Goal: Task Accomplishment & Management: Manage account settings

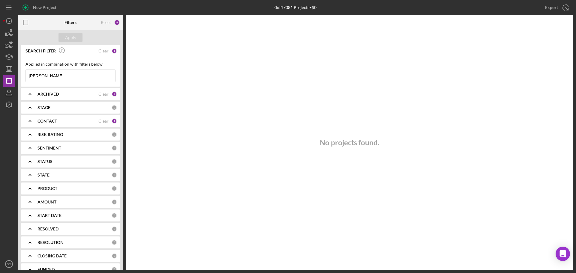
click at [58, 124] on div "CONTACT" at bounding box center [67, 121] width 61 height 5
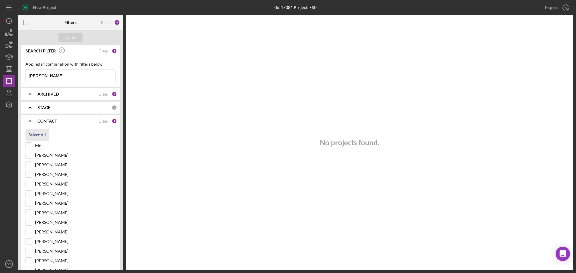
click at [30, 133] on div "Select All" at bounding box center [36, 135] width 17 height 12
checkbox input "true"
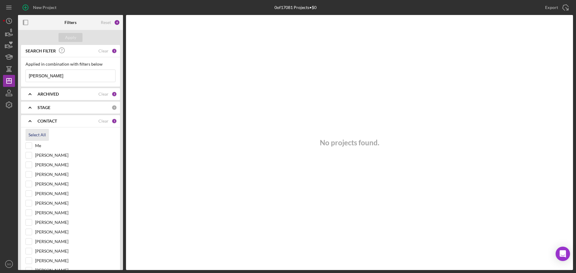
checkbox input "true"
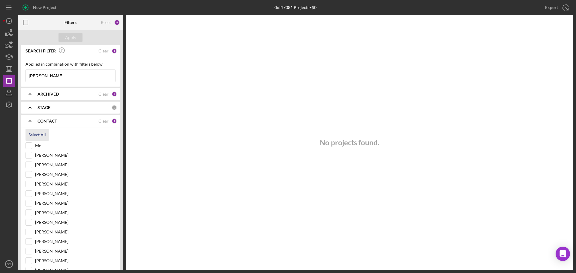
checkbox input "true"
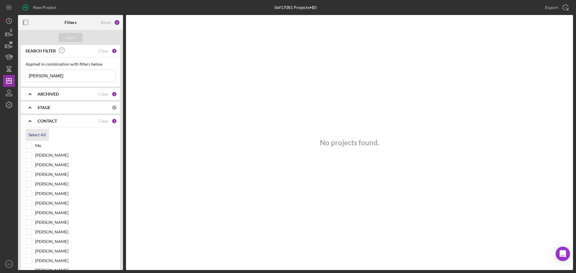
checkbox input "true"
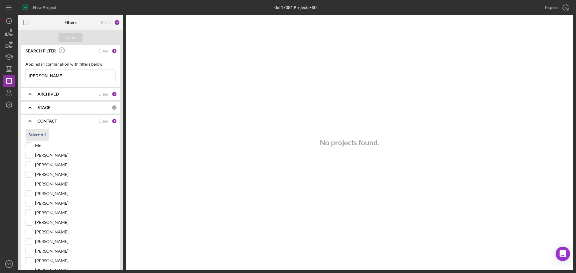
checkbox input "true"
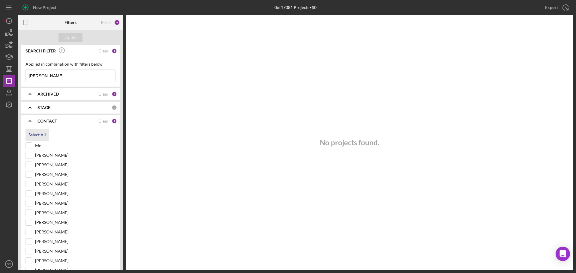
checkbox input "true"
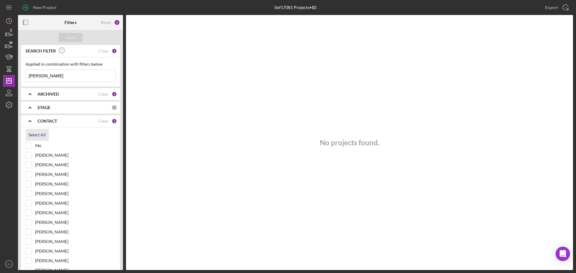
checkbox input "true"
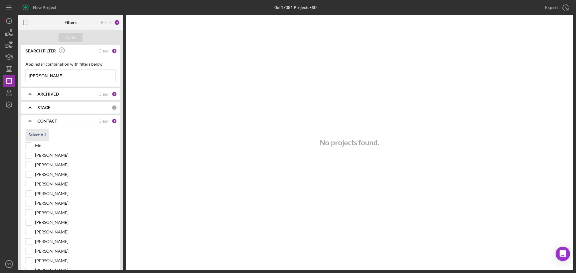
checkbox input "true"
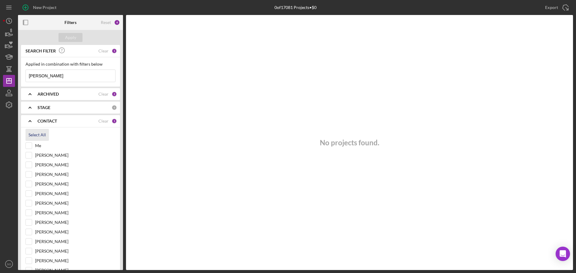
checkbox input "true"
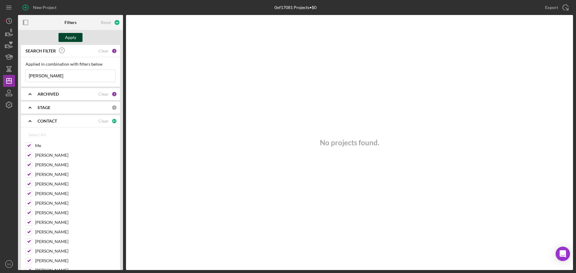
click at [75, 37] on div "Apply" at bounding box center [70, 37] width 11 height 9
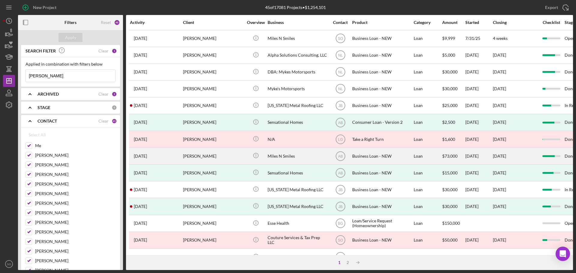
click at [229, 157] on div "[PERSON_NAME]" at bounding box center [213, 156] width 60 height 16
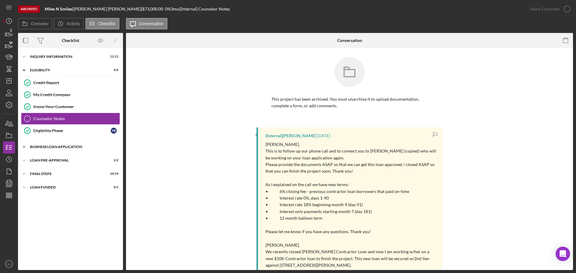
click at [67, 148] on div "BUSINESS LOAN APPLICATION" at bounding box center [72, 147] width 85 height 4
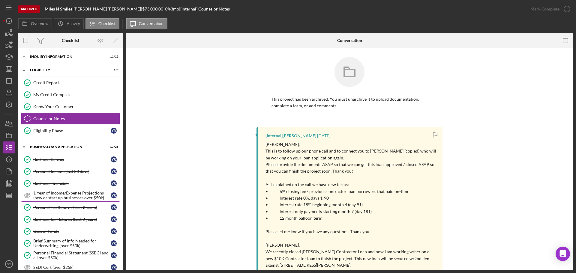
click at [58, 209] on div "Personal Tax Returns (Last 2 years)" at bounding box center [71, 207] width 77 height 5
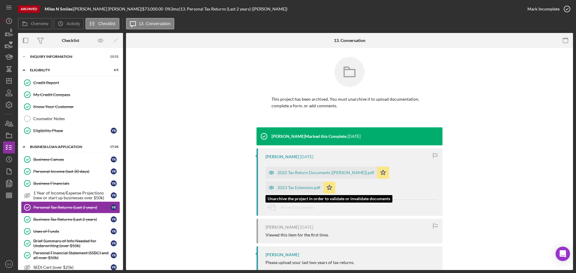
scroll to position [14, 0]
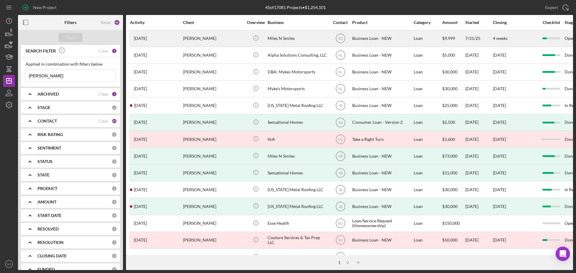
click at [203, 40] on div "[PERSON_NAME]" at bounding box center [213, 39] width 60 height 16
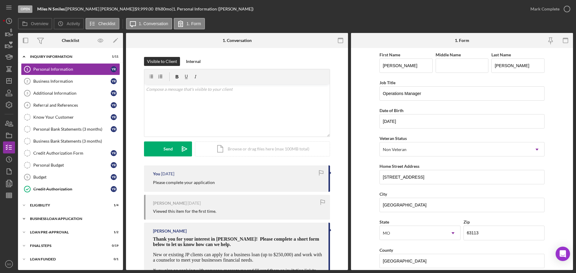
click at [50, 220] on div "BUSINESS LOAN APPLICATION" at bounding box center [72, 219] width 85 height 4
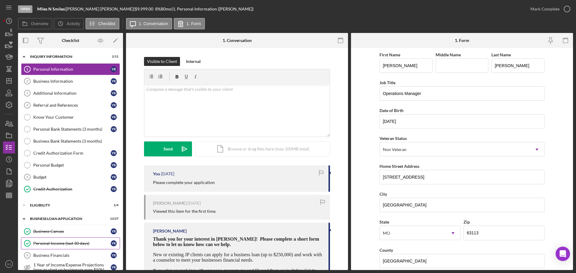
scroll to position [60, 0]
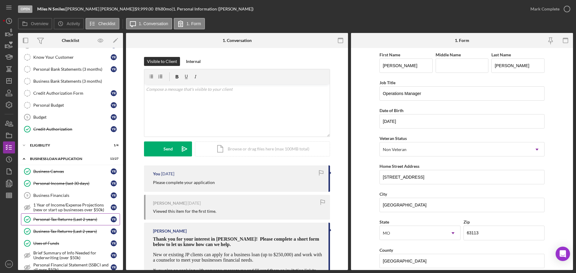
click at [62, 223] on link "Personal Tax Returns (Last 2 years) Personal Tax Returns (Last 2 years) Y R" at bounding box center [70, 220] width 99 height 12
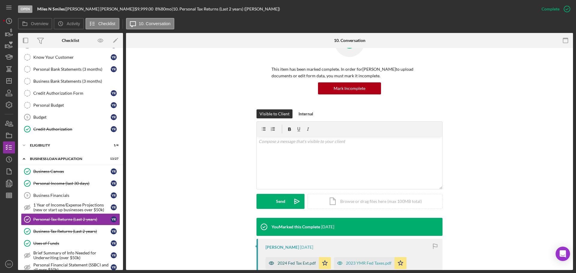
scroll to position [120, 0]
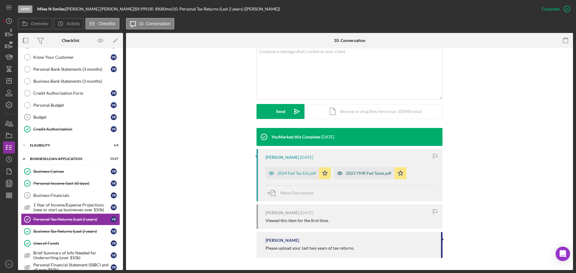
click at [355, 173] on div "2023 YMR Fed Taxes.pdf" at bounding box center [369, 173] width 46 height 5
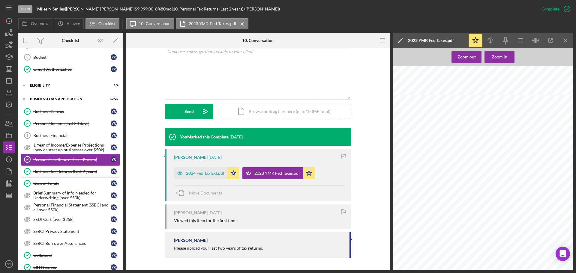
scroll to position [150, 0]
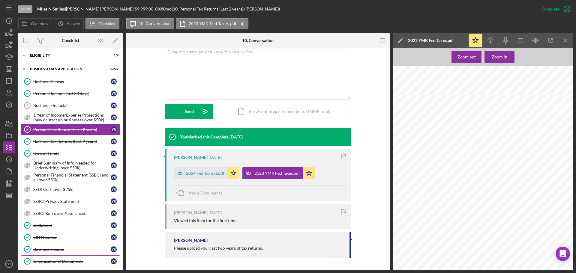
click at [58, 259] on div "Organizational Documents" at bounding box center [71, 261] width 77 height 5
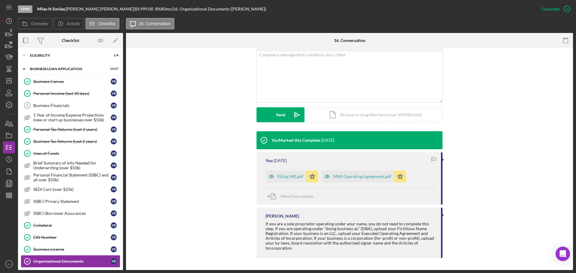
scroll to position [240, 0]
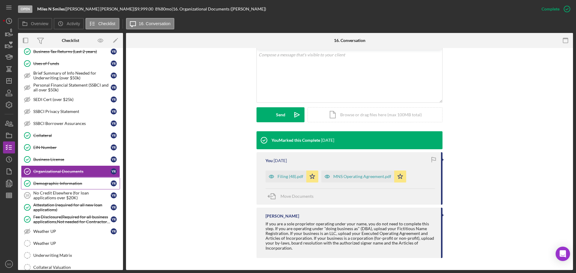
click at [56, 182] on div "Demographic Information" at bounding box center [71, 183] width 77 height 5
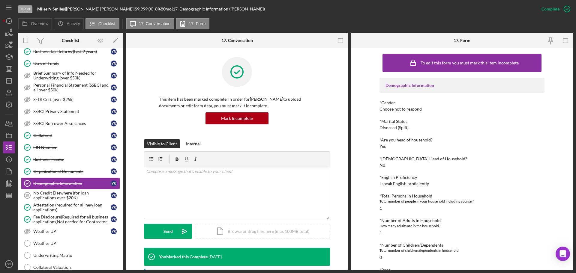
scroll to position [90, 0]
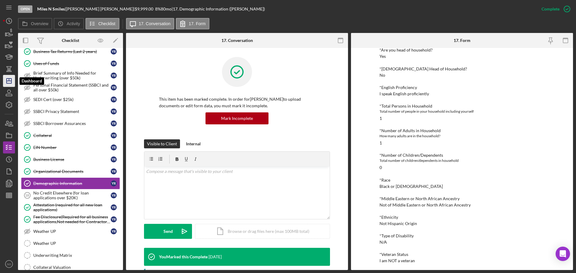
click at [8, 80] on icon "Icon/Dashboard" at bounding box center [8, 80] width 15 height 15
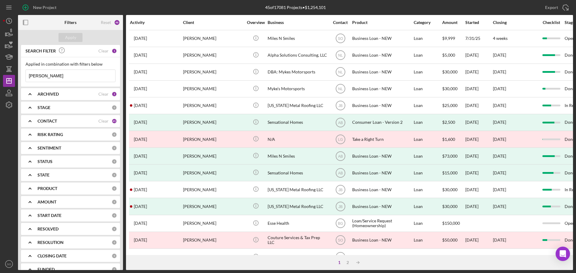
drag, startPoint x: 69, startPoint y: 74, endPoint x: 17, endPoint y: 79, distance: 52.5
click at [17, 79] on div "New Project 45 of 17081 Projects • $1,254,101 [PERSON_NAME] Export Icon/Export …" at bounding box center [288, 135] width 570 height 270
paste input "[PERSON_NAME]"
type input "[PERSON_NAME]"
click at [70, 39] on div "Apply" at bounding box center [70, 37] width 11 height 9
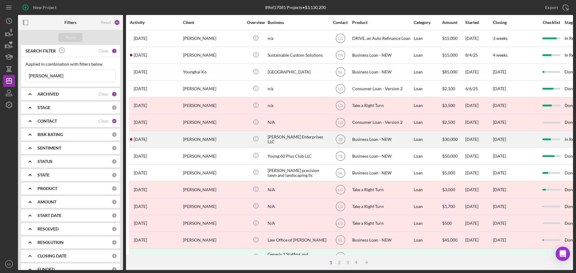
click at [229, 144] on div "[PERSON_NAME]" at bounding box center [213, 139] width 60 height 16
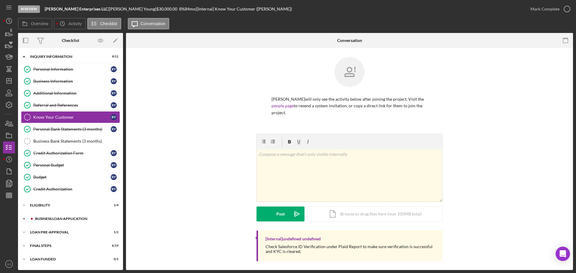
click at [75, 218] on div "BUSINESS LOAN APPLICATION" at bounding box center [75, 219] width 80 height 4
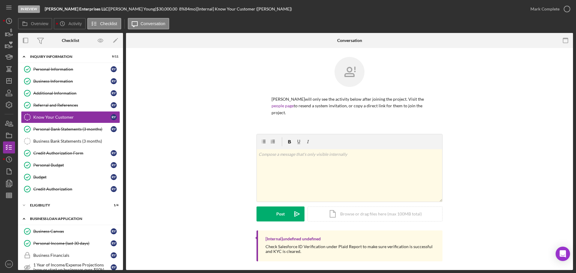
scroll to position [120, 0]
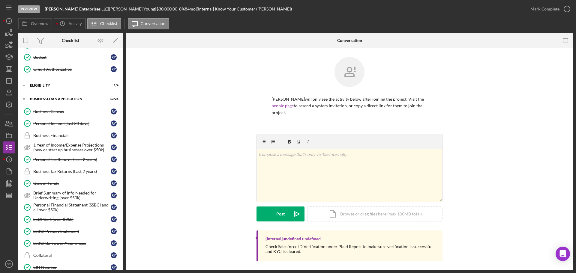
click at [71, 160] on div "Personal Tax Returns (Last 2 years)" at bounding box center [71, 159] width 77 height 5
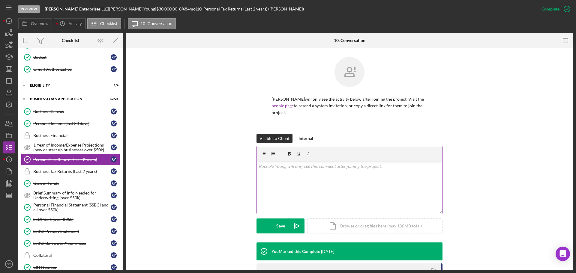
scroll to position [87, 0]
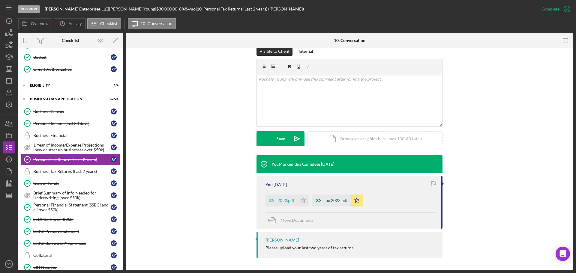
click at [332, 203] on div "tax 2023.pdf" at bounding box center [335, 200] width 23 height 5
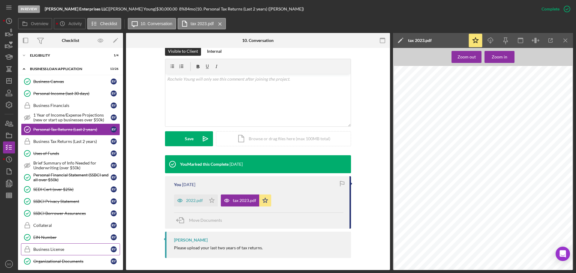
scroll to position [180, 0]
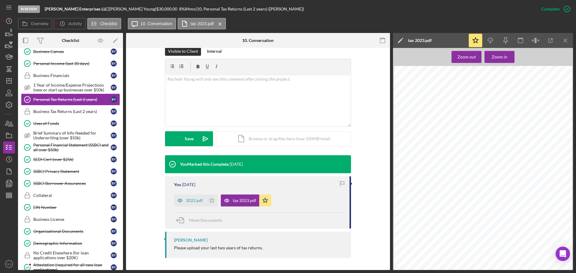
drag, startPoint x: 53, startPoint y: 243, endPoint x: 188, endPoint y: 196, distance: 142.9
click at [53, 243] on div "Demographic Information" at bounding box center [71, 243] width 77 height 5
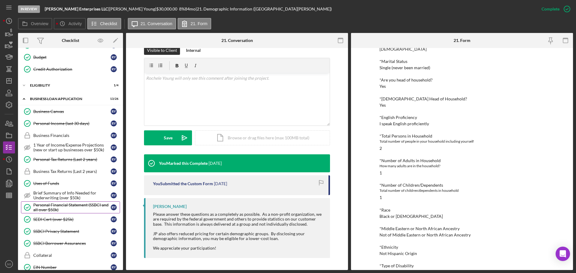
scroll to position [90, 0]
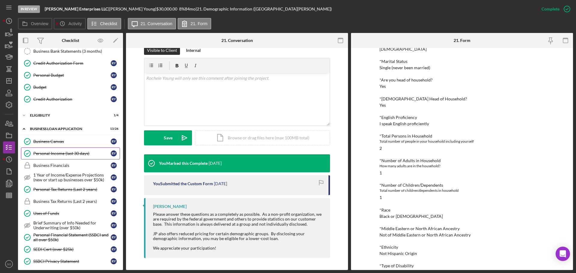
click at [63, 156] on link "Personal Income (last 30 days) Personal Income (last 30 days) R Y" at bounding box center [70, 154] width 99 height 12
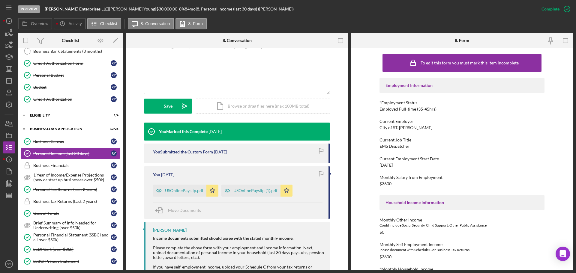
scroll to position [60, 0]
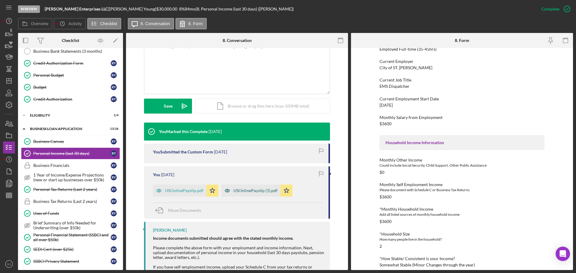
click at [250, 190] on div "USOnlinePayslip (1).pdf" at bounding box center [255, 190] width 44 height 5
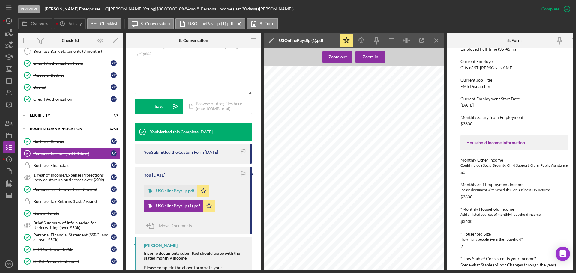
click at [575, 138] on div "In Review [PERSON_NAME] Enterprises LLC | [PERSON_NAME] | $30,000.00 8 % 84 mo …" at bounding box center [288, 136] width 576 height 273
click at [8, 79] on icon "Icon/Dashboard" at bounding box center [8, 80] width 15 height 15
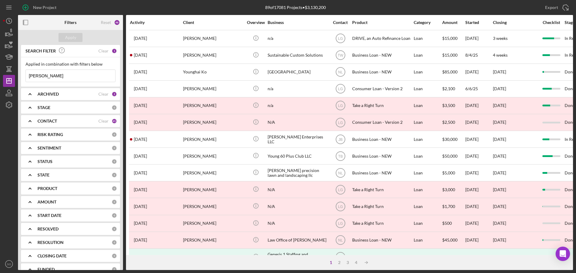
click at [71, 77] on input "[PERSON_NAME]" at bounding box center [70, 76] width 89 height 12
drag, startPoint x: 71, startPoint y: 77, endPoint x: 12, endPoint y: 77, distance: 59.4
click at [12, 77] on div "New Project 89 of 17081 Projects • $3,130,200 [PERSON_NAME] Export Icon/Export …" at bounding box center [288, 135] width 570 height 270
paste input "[PERSON_NAME]"
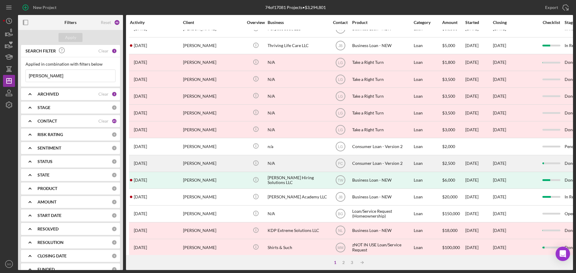
scroll to position [120, 0]
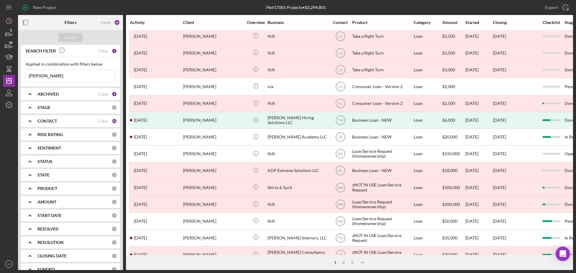
type input "[PERSON_NAME]"
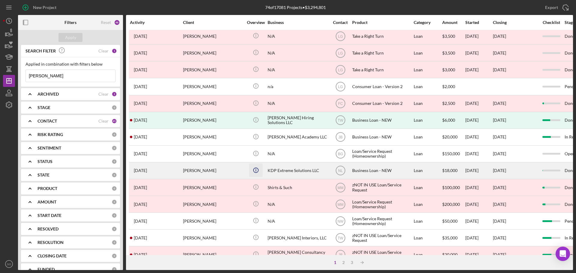
scroll to position [0, 0]
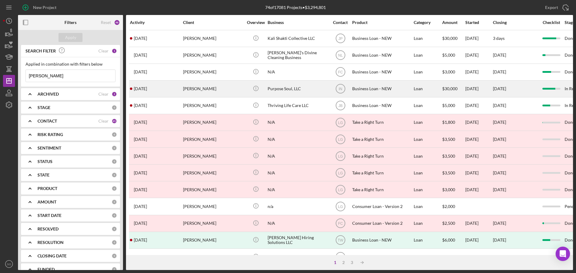
click at [201, 88] on div "[PERSON_NAME]" at bounding box center [213, 89] width 60 height 16
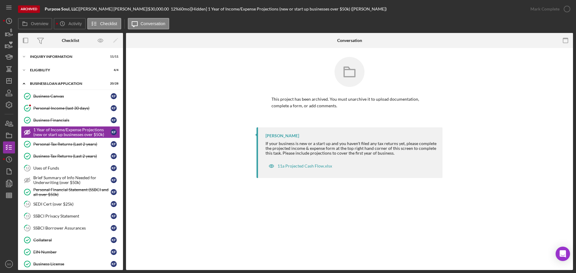
click at [76, 142] on div "Personal Tax Returns (Last 2 years)" at bounding box center [71, 144] width 77 height 5
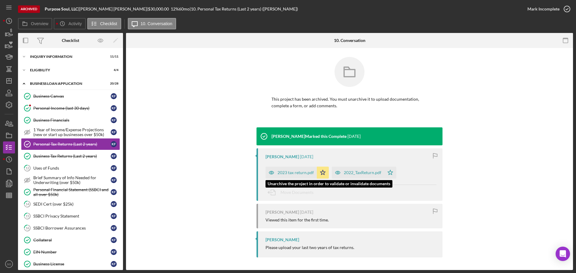
click at [282, 169] on div "2023 tax return.pdf" at bounding box center [290, 173] width 51 height 12
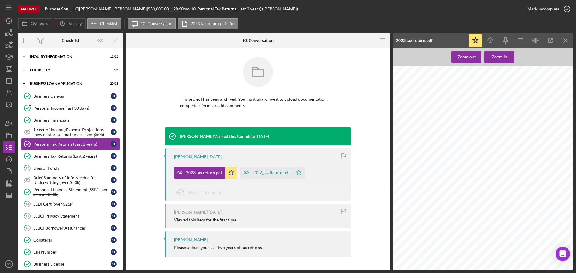
scroll to position [90, 0]
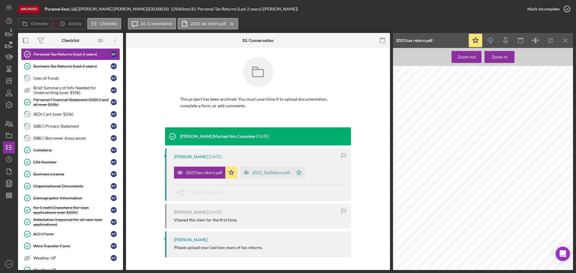
drag, startPoint x: 60, startPoint y: 199, endPoint x: 316, endPoint y: 187, distance: 256.4
click at [60, 199] on div "Demographic Information" at bounding box center [71, 198] width 77 height 5
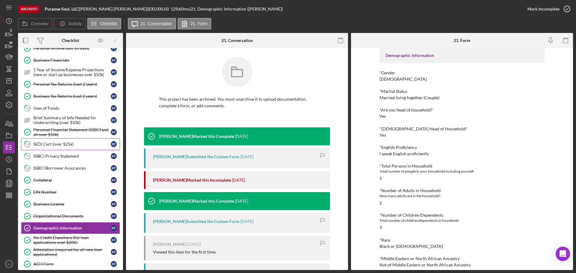
scroll to position [30, 0]
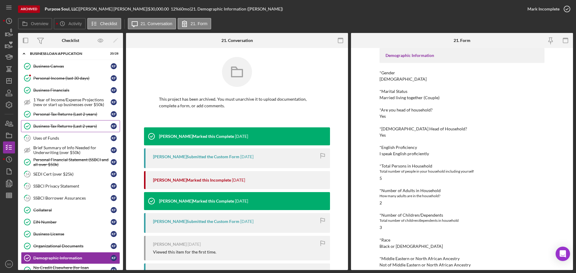
click at [54, 129] on link "Business Tax Returns (Last 2 years) Business Tax Returns (Last 2 years) K F" at bounding box center [70, 126] width 99 height 12
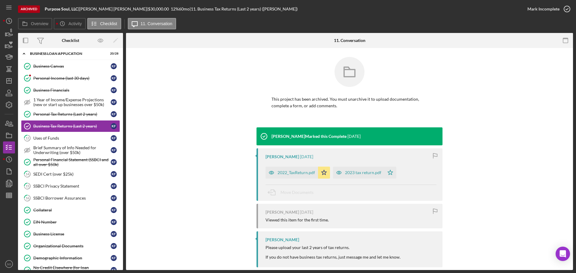
scroll to position [9, 0]
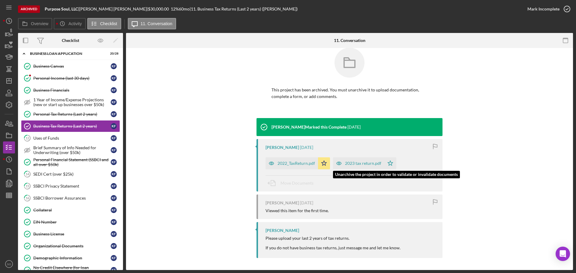
click at [351, 161] on div "2023 tax return.pdf" at bounding box center [363, 163] width 36 height 5
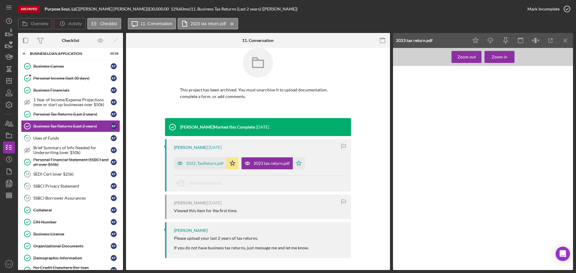
scroll to position [840, 0]
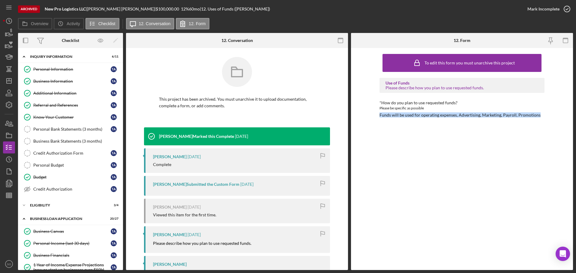
scroll to position [120, 0]
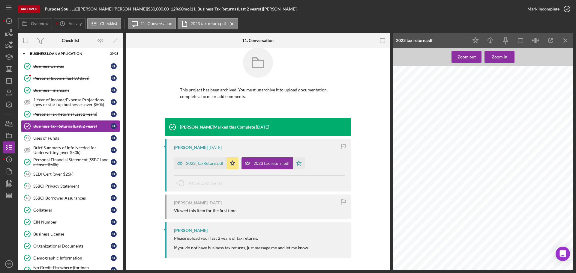
scroll to position [480, 0]
click at [6, 83] on icon "Icon/Dashboard" at bounding box center [8, 80] width 15 height 15
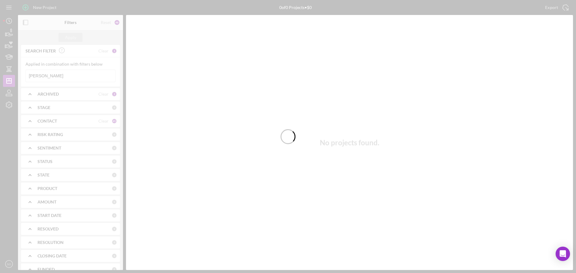
click at [80, 75] on div at bounding box center [288, 136] width 576 height 273
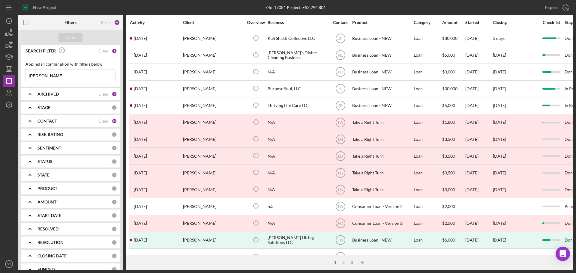
click at [80, 75] on input "[PERSON_NAME]" at bounding box center [70, 76] width 89 height 12
type input "K"
click at [53, 74] on input at bounding box center [70, 76] width 89 height 12
paste input "[PERSON_NAME]"
type input "[PERSON_NAME]"
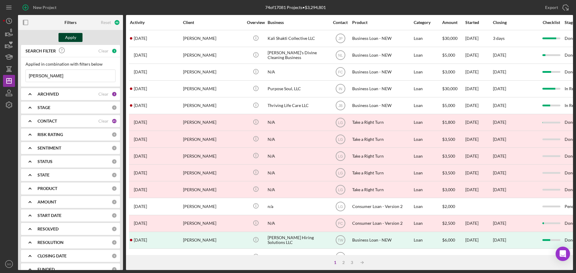
click at [71, 38] on div "Apply" at bounding box center [70, 37] width 11 height 9
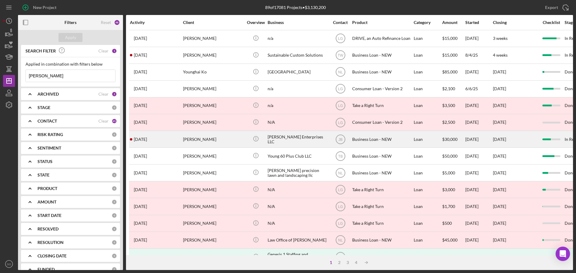
click at [232, 142] on div "[PERSON_NAME]" at bounding box center [213, 139] width 60 height 16
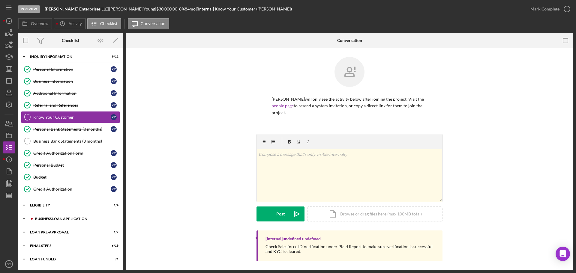
click at [65, 217] on div "BUSINESS LOAN APPLICATION" at bounding box center [75, 219] width 80 height 4
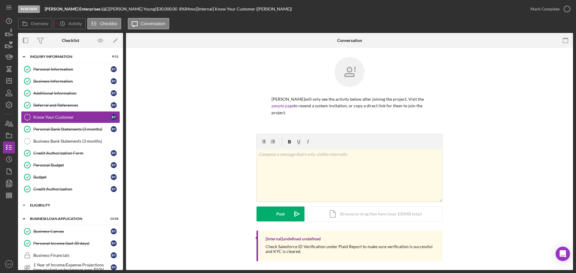
scroll to position [90, 0]
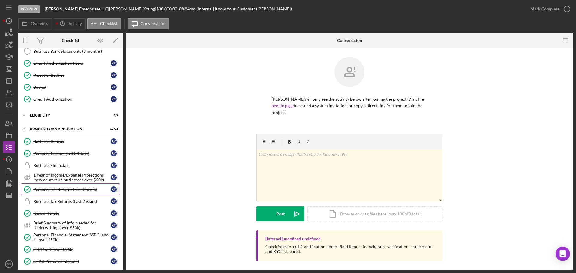
click at [75, 192] on div "Personal Tax Returns (Last 2 years)" at bounding box center [71, 189] width 77 height 5
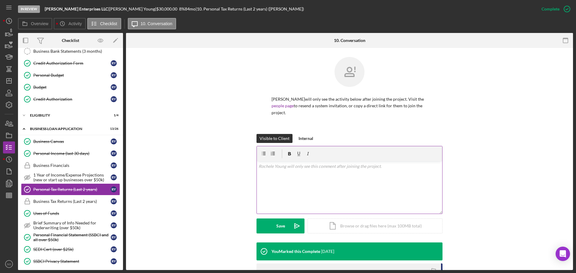
scroll to position [87, 0]
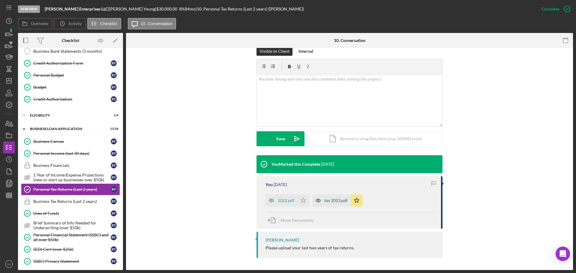
click at [338, 199] on div "tax 2023.pdf" at bounding box center [335, 200] width 23 height 5
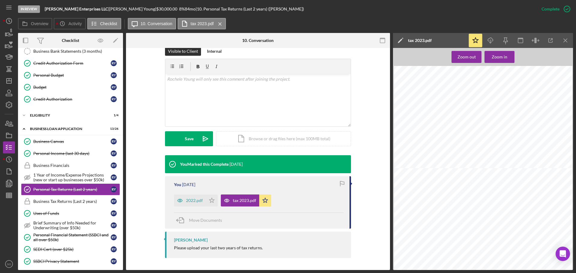
scroll to position [270, 0]
drag, startPoint x: 12, startPoint y: 79, endPoint x: 15, endPoint y: 77, distance: 3.8
click at [11, 79] on polygon "button" at bounding box center [9, 81] width 5 height 5
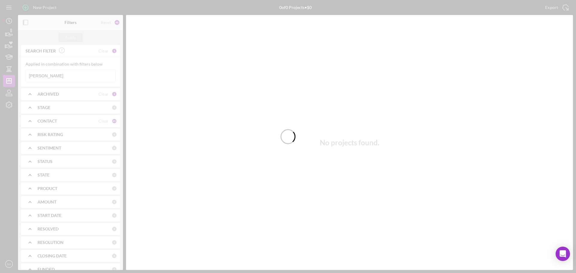
click at [60, 73] on div at bounding box center [288, 136] width 576 height 273
click at [66, 77] on div at bounding box center [288, 136] width 576 height 273
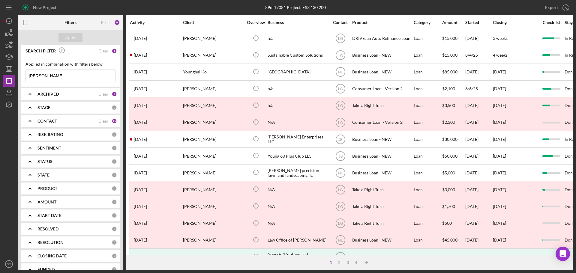
click at [66, 77] on input "[PERSON_NAME]" at bounding box center [70, 76] width 89 height 12
type input "R"
paste input "[PERSON_NAME]"
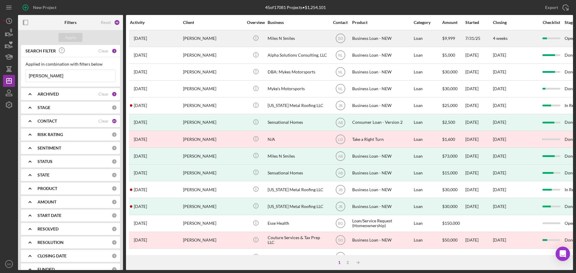
type input "[PERSON_NAME]"
click at [212, 37] on div "[PERSON_NAME]" at bounding box center [213, 39] width 60 height 16
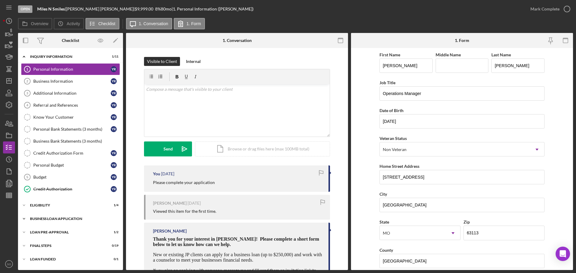
click at [71, 217] on div "BUSINESS LOAN APPLICATION" at bounding box center [72, 219] width 85 height 4
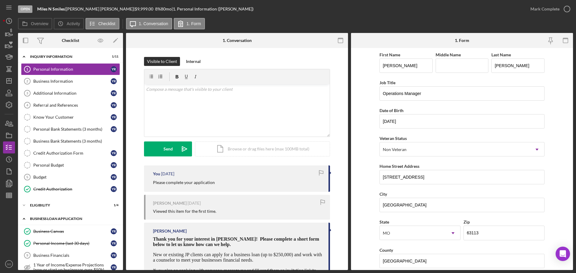
scroll to position [90, 0]
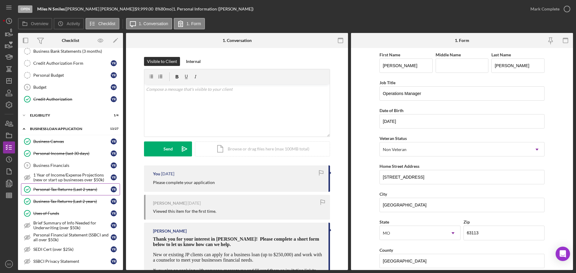
click at [70, 190] on div "Personal Tax Returns (Last 2 years)" at bounding box center [71, 189] width 77 height 5
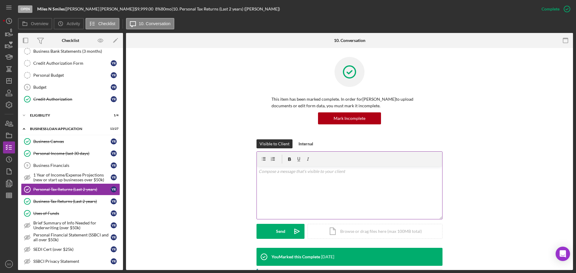
scroll to position [120, 0]
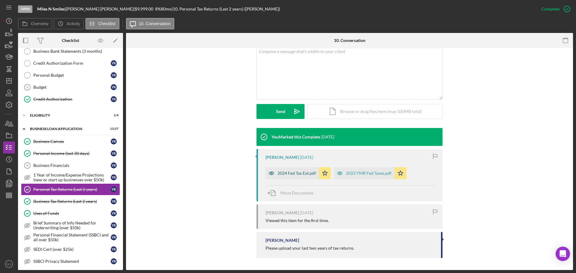
click at [291, 174] on div "2024 Fed Tax Ext.pdf" at bounding box center [296, 173] width 38 height 5
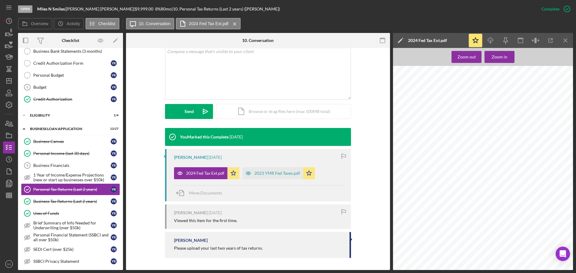
scroll to position [275, 0]
click at [257, 175] on div "2023 YMR Fed Taxes.pdf" at bounding box center [277, 173] width 46 height 5
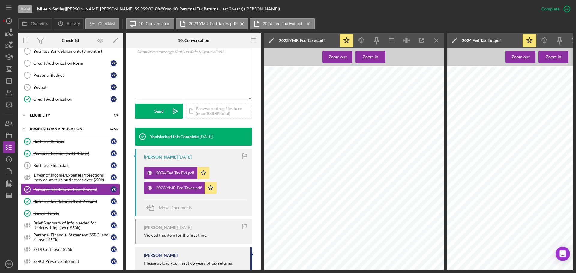
scroll to position [990, 0]
click at [10, 78] on icon "Icon/Dashboard" at bounding box center [8, 80] width 15 height 15
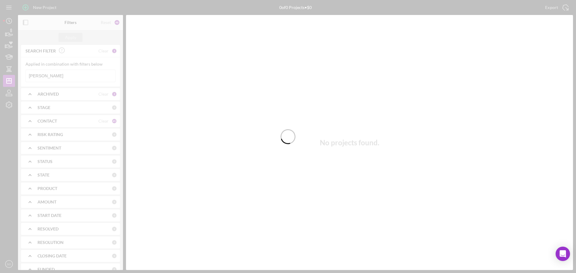
click at [75, 76] on div at bounding box center [288, 136] width 576 height 273
click at [74, 78] on div at bounding box center [288, 136] width 576 height 273
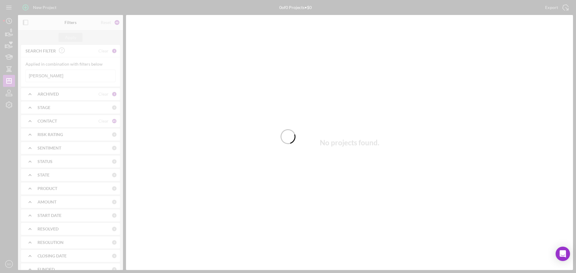
click at [74, 77] on div at bounding box center [288, 136] width 576 height 273
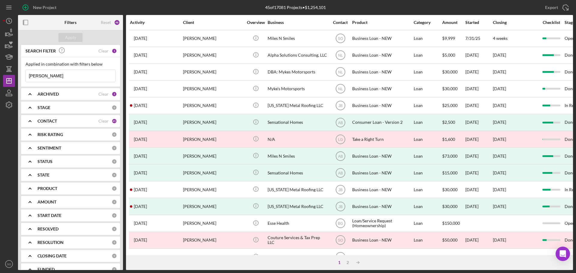
click at [74, 77] on input "[PERSON_NAME]" at bounding box center [70, 76] width 89 height 12
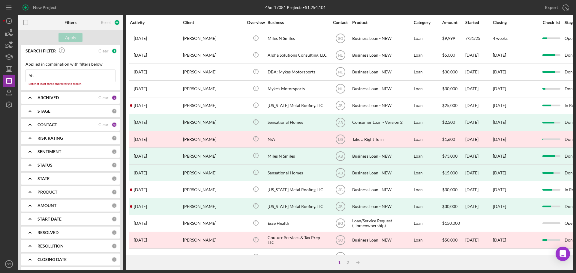
type input "Y"
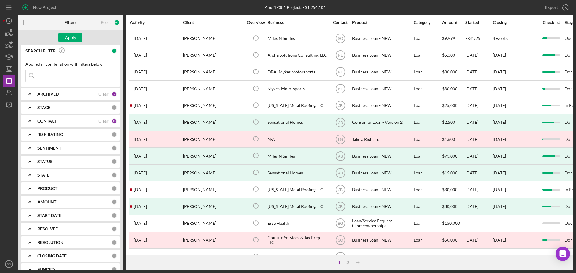
paste input "[PERSON_NAME]"
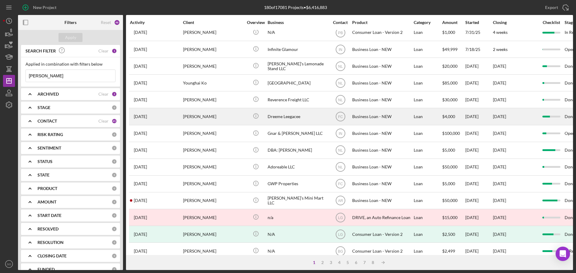
scroll to position [150, 0]
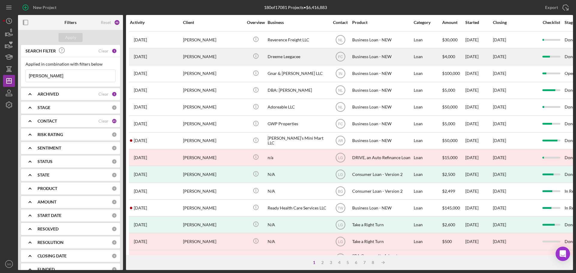
type input "[PERSON_NAME]"
click at [222, 204] on div "[PERSON_NAME]" at bounding box center [213, 208] width 60 height 16
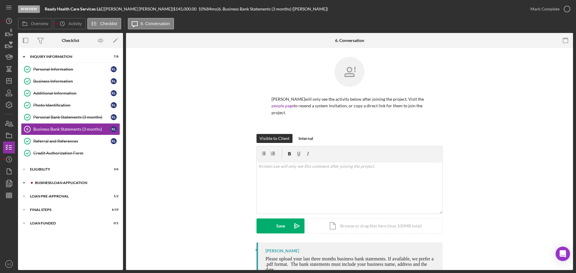
click at [80, 183] on div "BUSINESS LOAN APPLICATION" at bounding box center [75, 183] width 80 height 4
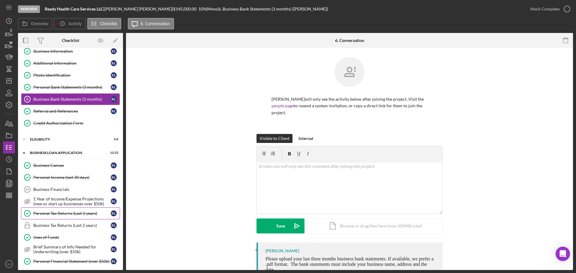
scroll to position [60, 0]
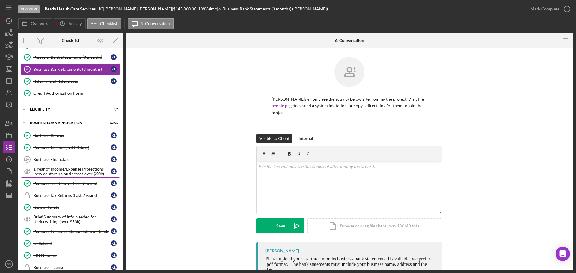
click at [82, 186] on div "Personal Tax Returns (Last 2 years)" at bounding box center [71, 183] width 77 height 5
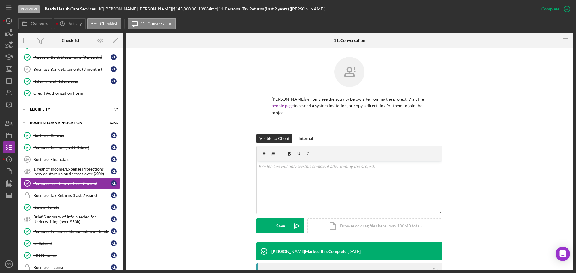
scroll to position [80, 0]
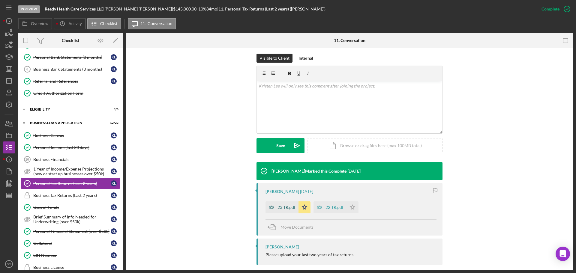
click at [273, 202] on icon "button" at bounding box center [271, 208] width 12 height 12
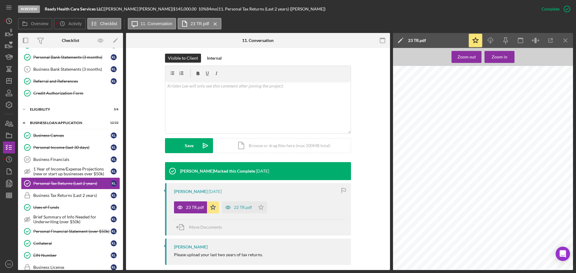
scroll to position [240, 0]
click at [6, 81] on icon "Icon/Dashboard" at bounding box center [8, 80] width 15 height 15
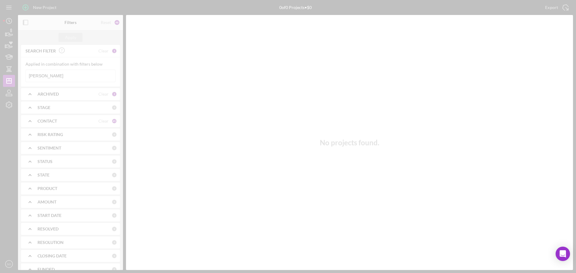
click at [72, 75] on div at bounding box center [288, 136] width 576 height 273
click at [65, 75] on div at bounding box center [288, 136] width 576 height 273
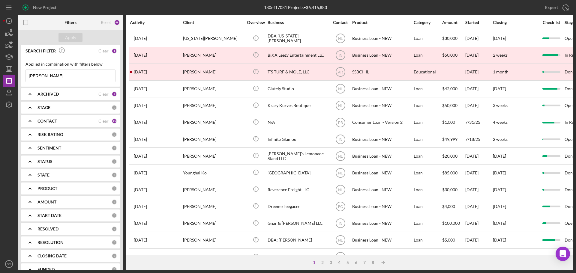
click at [65, 75] on input "[PERSON_NAME]" at bounding box center [70, 76] width 89 height 12
type input "K"
paste input "Jamesetta Roach"
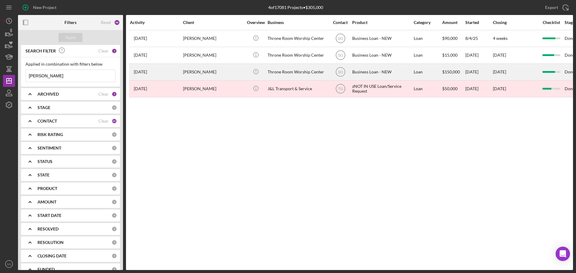
type input "Jamesetta Roach"
click at [229, 73] on div "Jamesetta Roach" at bounding box center [213, 72] width 60 height 16
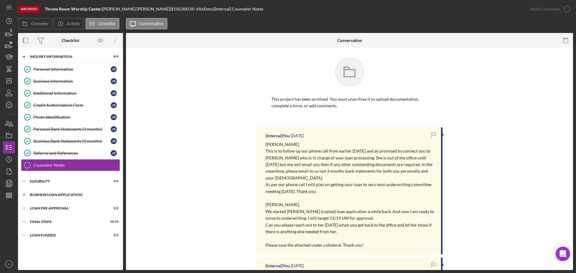
click at [56, 194] on div "BUSINESS LOAN APPLICATION" at bounding box center [72, 195] width 85 height 4
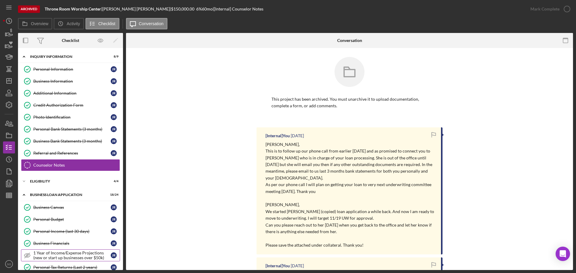
scroll to position [30, 0]
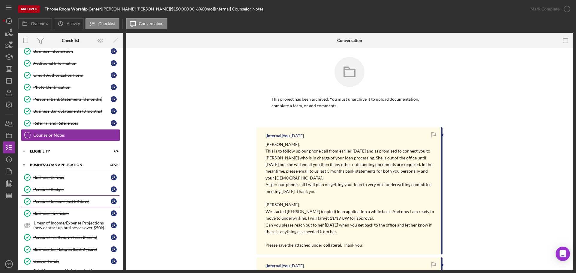
click at [67, 202] on div "Personal Income (last 30 days)" at bounding box center [71, 201] width 77 height 5
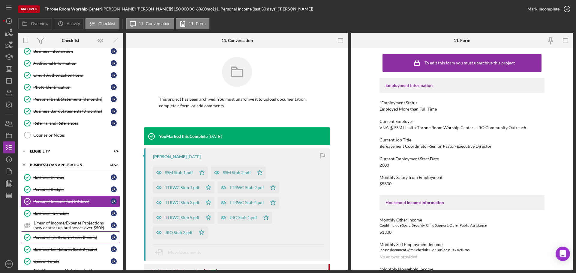
click at [55, 238] on div "Personal Tax Returns (Last 2 years)" at bounding box center [71, 237] width 77 height 5
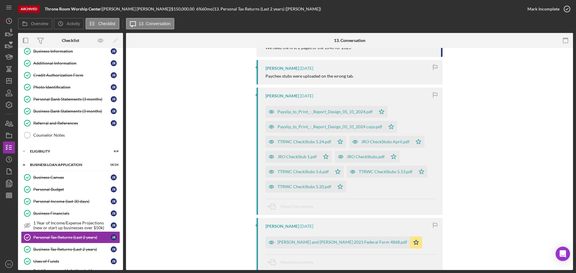
scroll to position [210, 0]
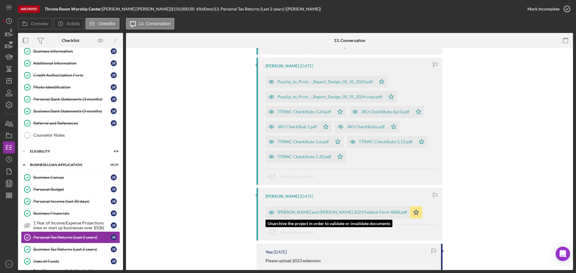
click at [323, 211] on div "Howard and Jamesetta Roach 2023 Federal Form 4868.pdf" at bounding box center [342, 212] width 130 height 5
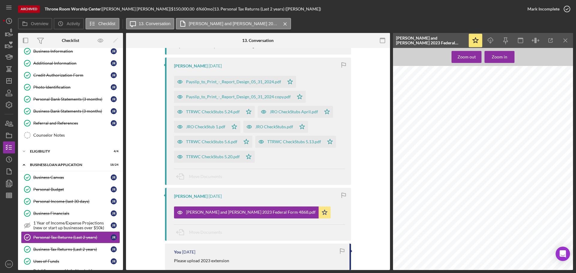
scroll to position [300, 0]
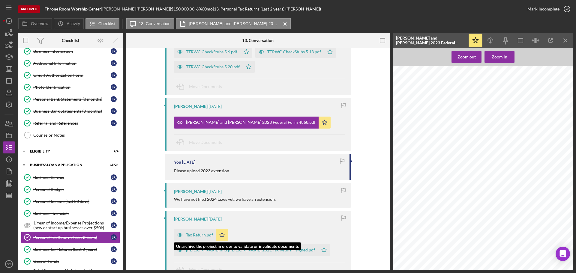
click at [192, 236] on div "Tax Return.pdf" at bounding box center [199, 235] width 27 height 5
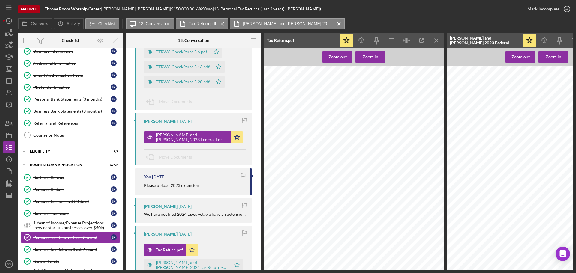
scroll to position [1679, 0]
drag, startPoint x: 8, startPoint y: 80, endPoint x: 13, endPoint y: 78, distance: 5.1
click at [8, 80] on icon "Icon/Dashboard" at bounding box center [8, 80] width 15 height 15
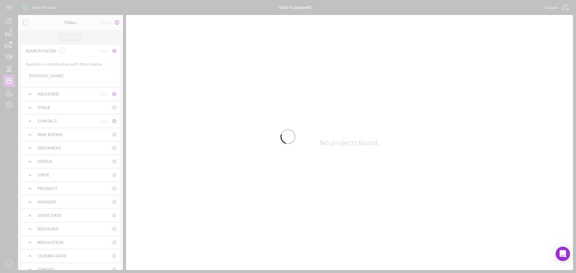
click at [87, 76] on div at bounding box center [288, 136] width 576 height 273
click at [67, 72] on div at bounding box center [288, 136] width 576 height 273
click at [70, 73] on div at bounding box center [288, 136] width 576 height 273
click at [73, 76] on div at bounding box center [288, 136] width 576 height 273
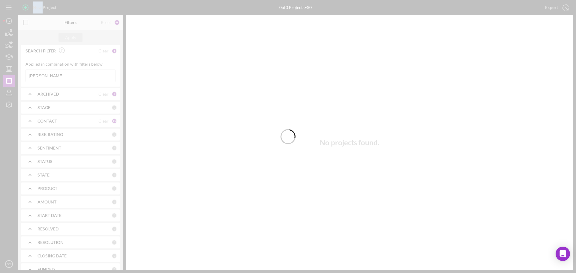
click at [73, 76] on div at bounding box center [288, 136] width 576 height 273
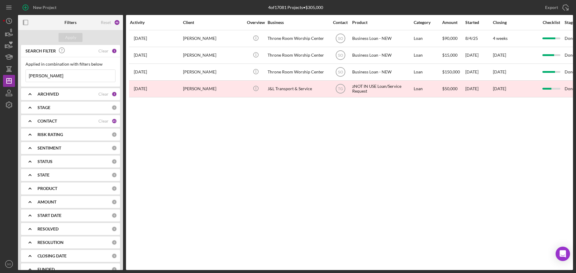
click at [73, 76] on input "Jamesetta Roach" at bounding box center [70, 76] width 89 height 12
type input "J"
paste input "Ike Crawford"
type input "Ike Crawford"
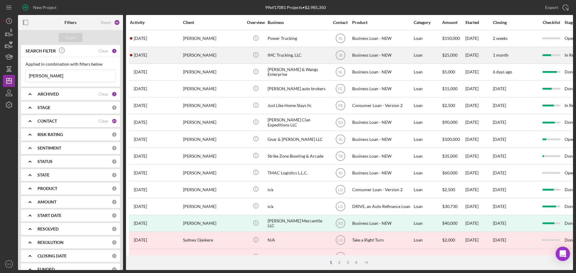
click at [197, 54] on div "Ike Crawford" at bounding box center [213, 55] width 60 height 16
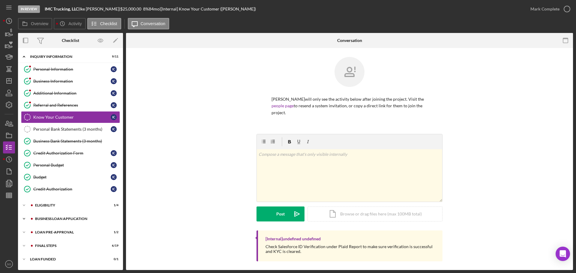
click at [55, 220] on div "BUSINESS LOAN APPLICATION" at bounding box center [75, 219] width 80 height 4
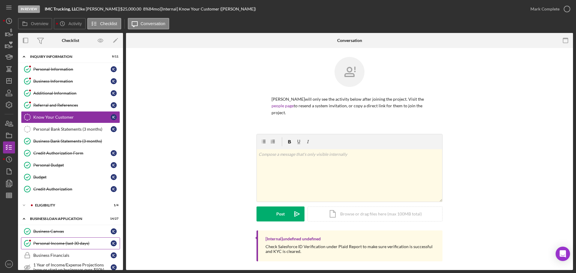
scroll to position [90, 0]
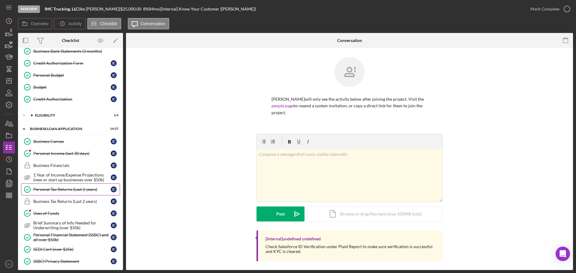
click at [62, 191] on div "Personal Tax Returns (Last 2 years)" at bounding box center [71, 189] width 77 height 5
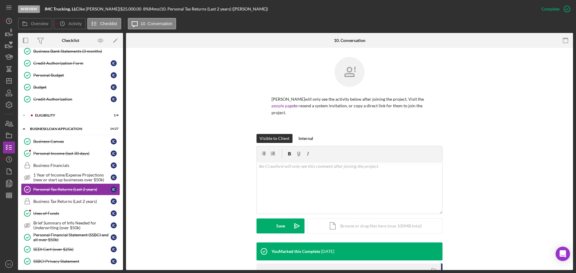
scroll to position [80, 0]
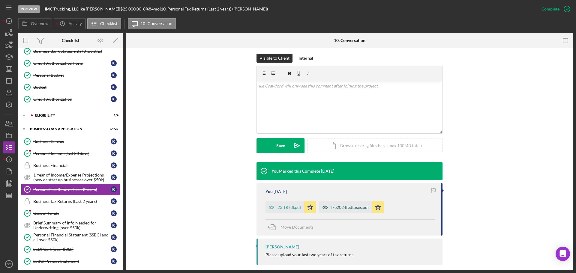
click at [339, 205] on div "Ike2024fedtaxes.pdf" at bounding box center [350, 207] width 38 height 5
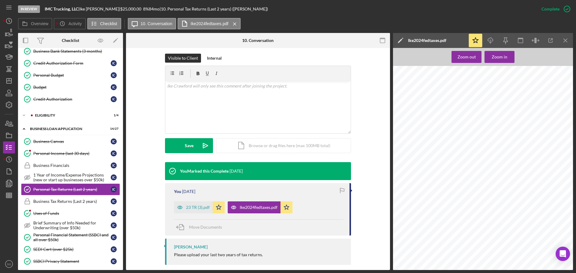
scroll to position [510, 0]
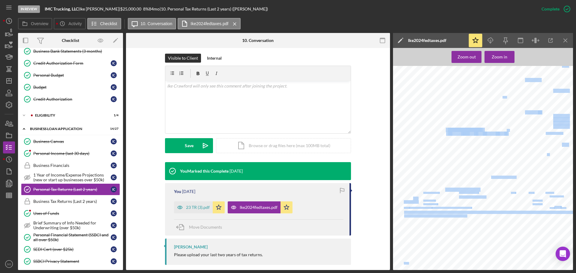
drag, startPoint x: 403, startPoint y: 195, endPoint x: 414, endPoint y: 201, distance: 12.9
click at [413, 199] on div "Form 1040 (2024) Page 2 Tax and Credits 16 Tax (see instructions). Check if any…" at bounding box center [485, 150] width 184 height 238
click at [415, 202] on span "Use Only" at bounding box center [411, 202] width 14 height 3
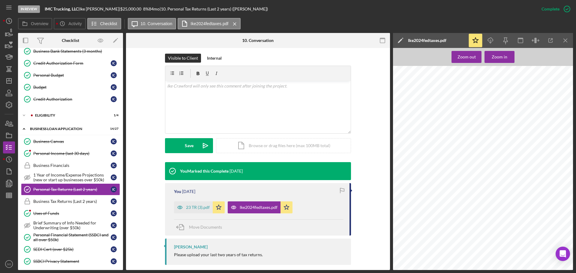
click at [403, 195] on div "Form 1040 (2024) Page 2 Tax and Credits 16 Tax (see instructions). Check if any…" at bounding box center [485, 150] width 184 height 238
drag, startPoint x: 404, startPoint y: 194, endPoint x: 417, endPoint y: 203, distance: 16.0
click at [417, 203] on div "Form 1040 (2024) Page 2 Tax and Credits 16 Tax (see instructions). Check if any…" at bounding box center [485, 150] width 184 height 238
copy div "Paid Preparer Use Onl"
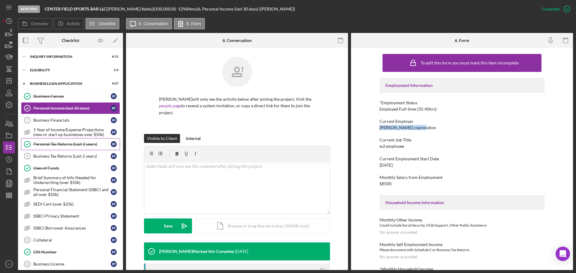
click at [67, 143] on div "Personal Tax Returns (Last 2 years)" at bounding box center [71, 144] width 77 height 5
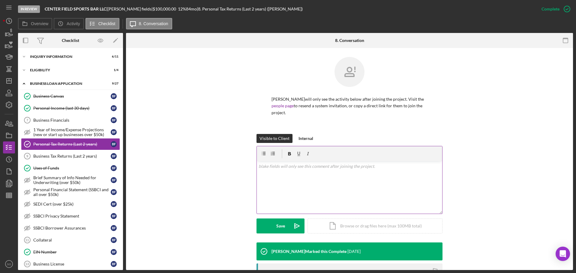
scroll to position [80, 0]
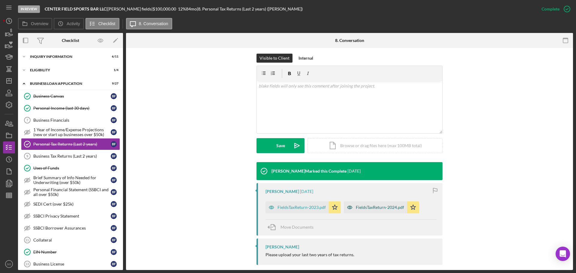
click at [386, 205] on div "FieldsTaxReturn-2024.pdf" at bounding box center [380, 207] width 48 height 5
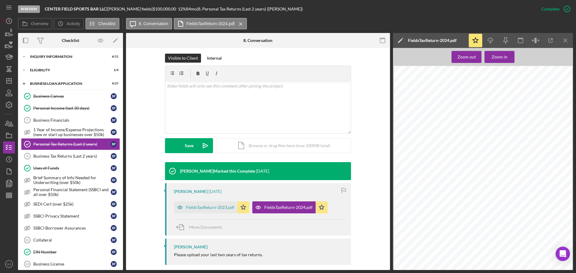
scroll to position [300, 0]
